Goal: Information Seeking & Learning: Learn about a topic

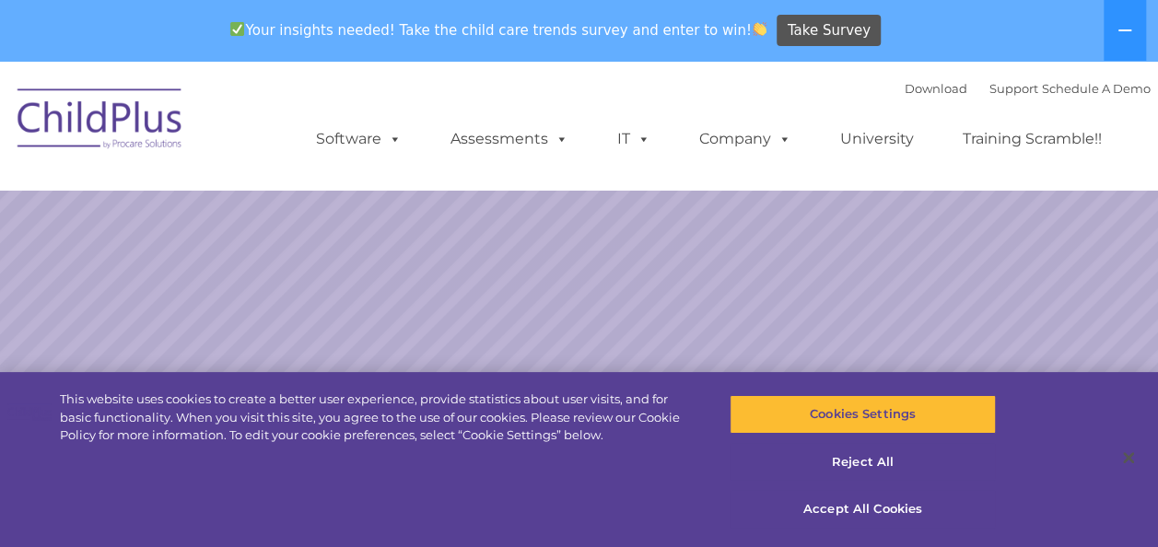
select select "MEDIUM"
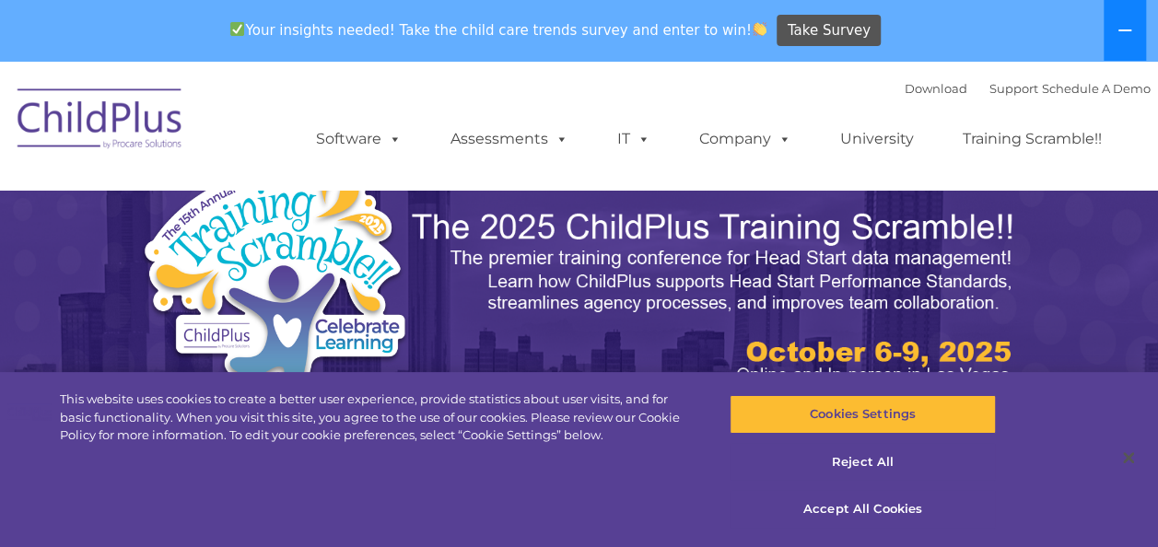
click at [1129, 31] on icon at bounding box center [1124, 30] width 15 height 15
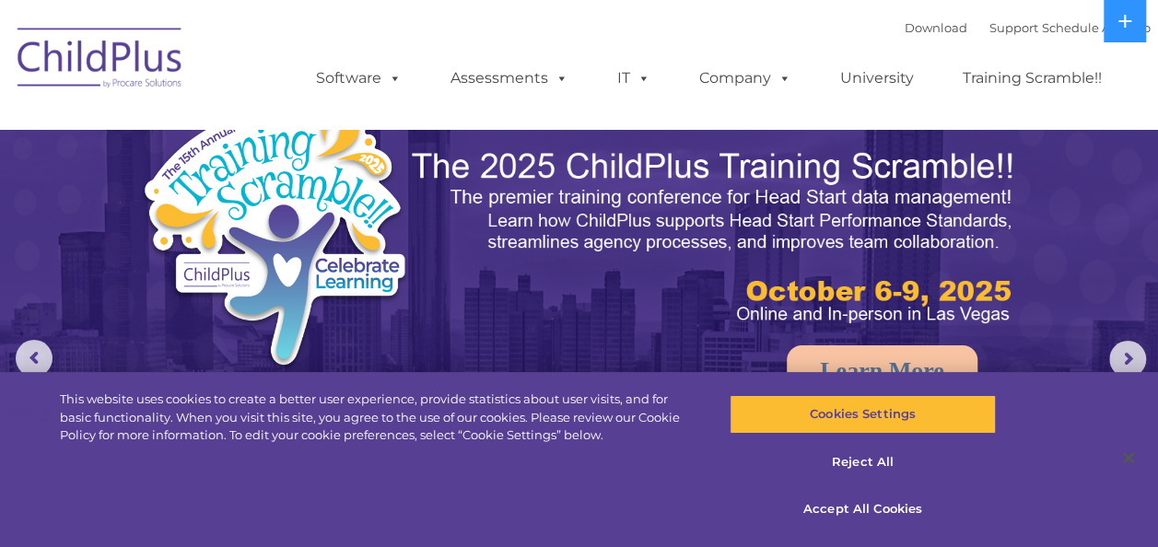
click at [66, 81] on img at bounding box center [100, 61] width 184 height 92
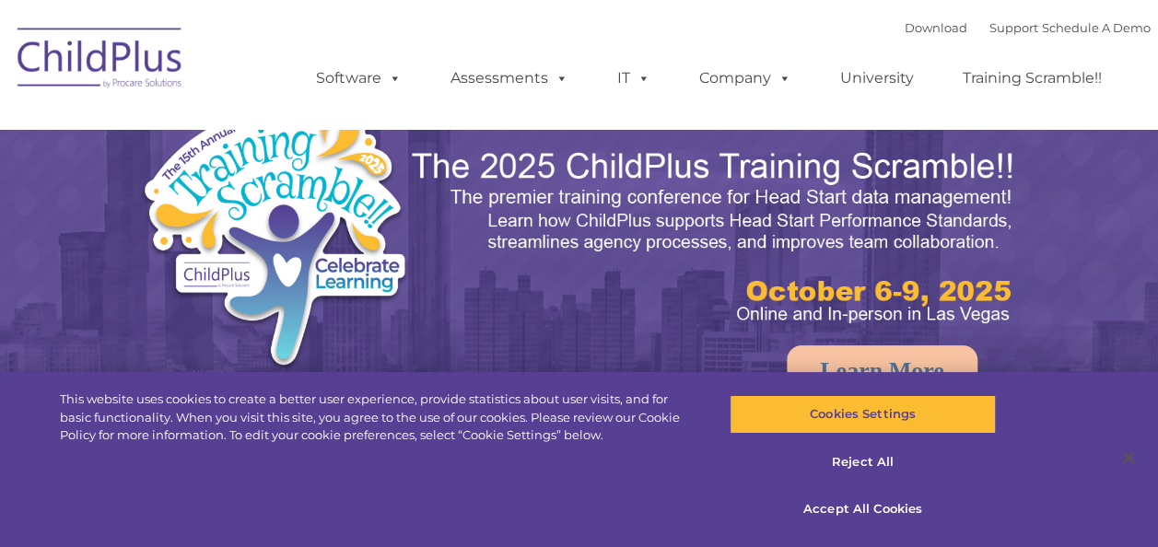
select select "MEDIUM"
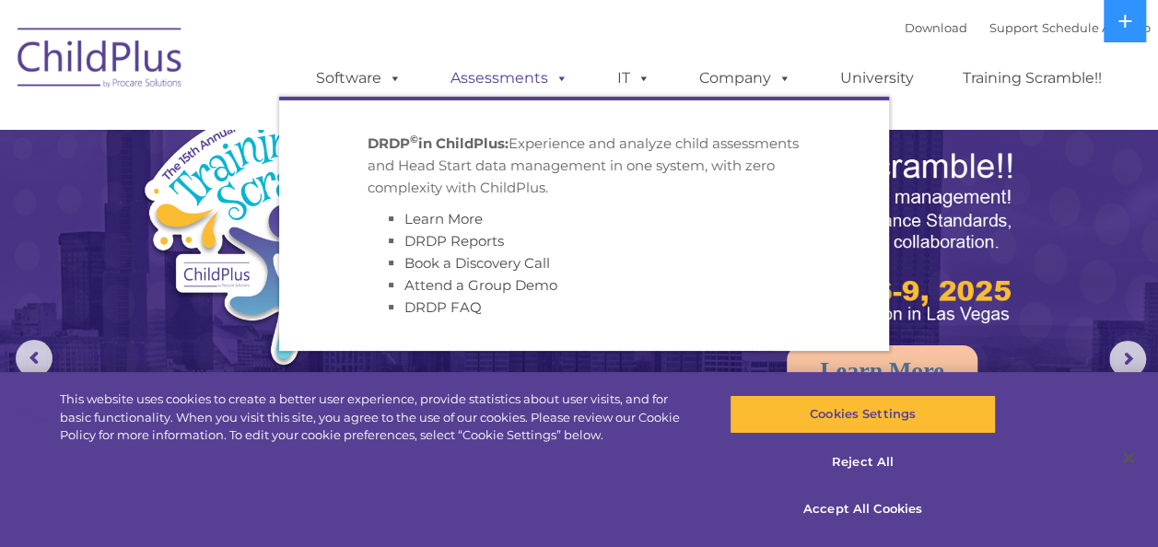
click at [506, 84] on link "Assessments" at bounding box center [509, 78] width 155 height 37
